Goal: Task Accomplishment & Management: Use online tool/utility

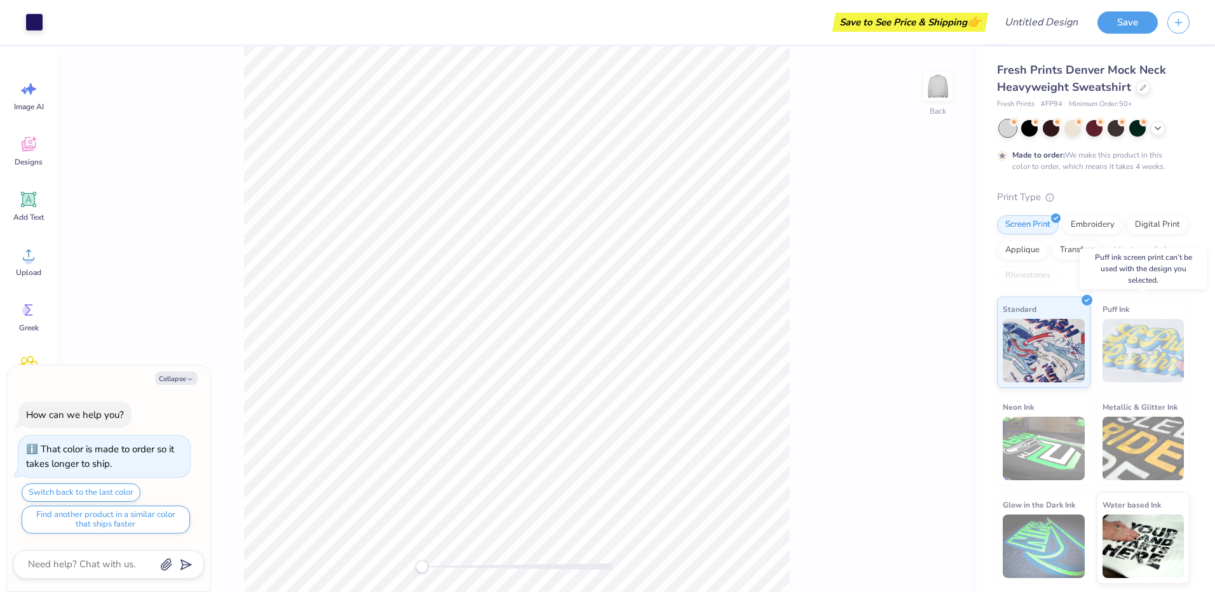
click at [1127, 346] on img at bounding box center [1143, 351] width 82 height 64
click at [1058, 345] on img at bounding box center [1044, 349] width 82 height 64
click at [1131, 341] on img at bounding box center [1143, 351] width 82 height 64
click at [1044, 438] on img at bounding box center [1044, 449] width 82 height 64
click at [1076, 315] on div "Standard" at bounding box center [1043, 341] width 93 height 92
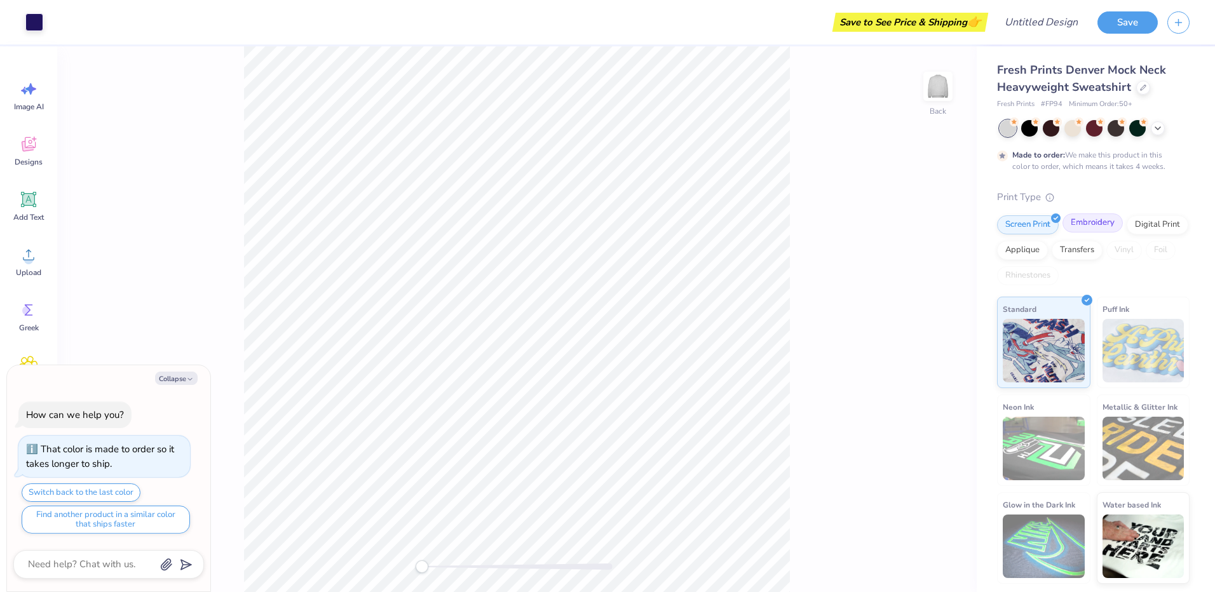
click at [1082, 224] on div "Embroidery" at bounding box center [1092, 223] width 60 height 19
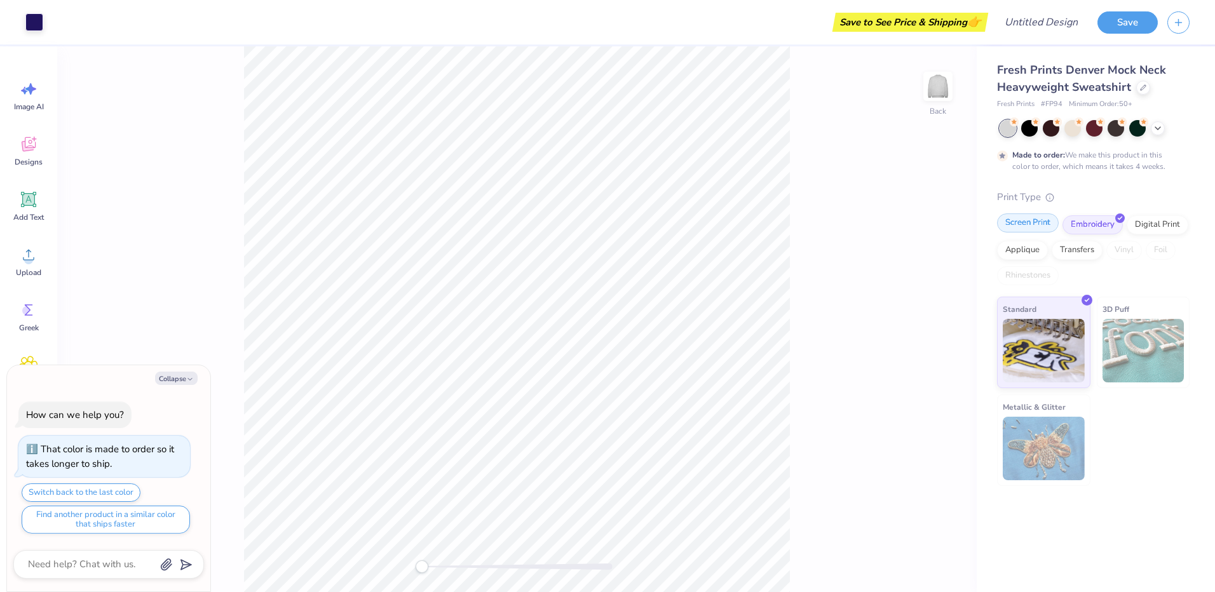
click at [1033, 222] on div "Screen Print" at bounding box center [1028, 223] width 62 height 19
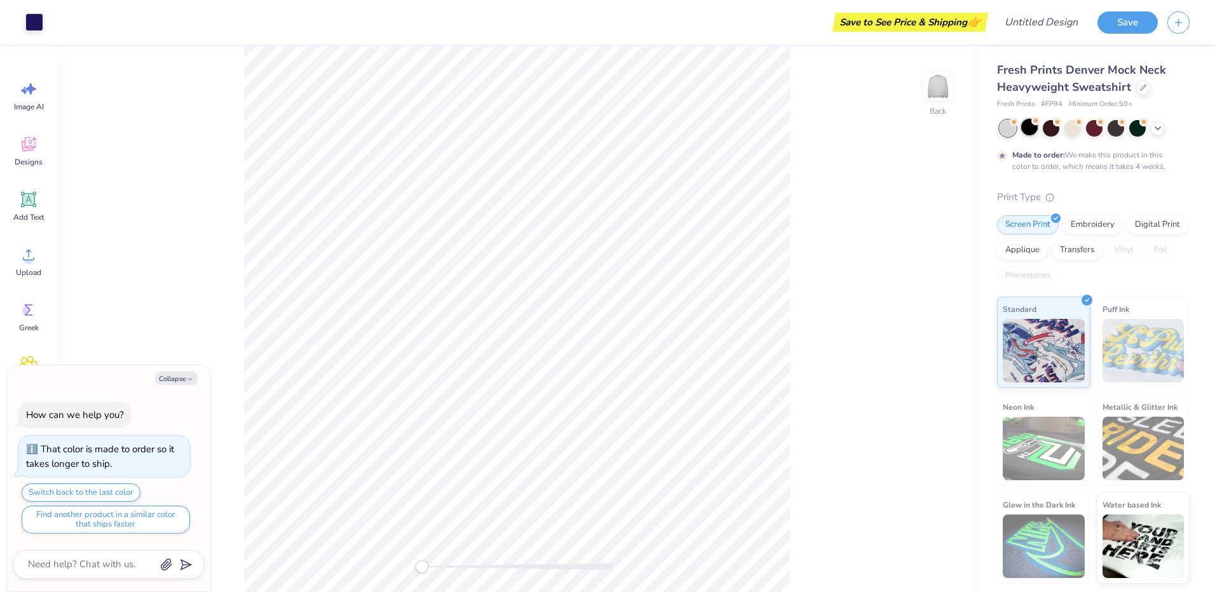
click at [1028, 133] on div at bounding box center [1029, 127] width 17 height 17
click at [1044, 132] on div at bounding box center [1051, 127] width 17 height 17
click at [1082, 142] on div "Made to order: We make this product in this color to order, which means it take…" at bounding box center [1093, 146] width 193 height 52
click at [1091, 133] on div at bounding box center [1094, 127] width 17 height 17
click at [1120, 132] on div at bounding box center [1116, 127] width 17 height 17
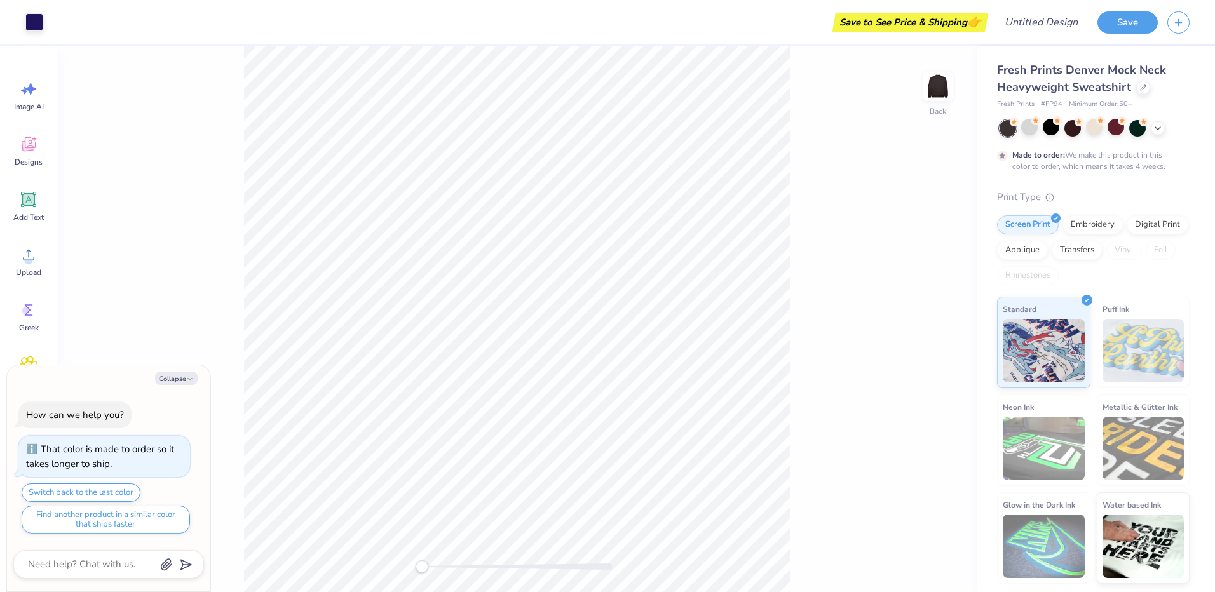
type textarea "x"
